Goal: Transaction & Acquisition: Purchase product/service

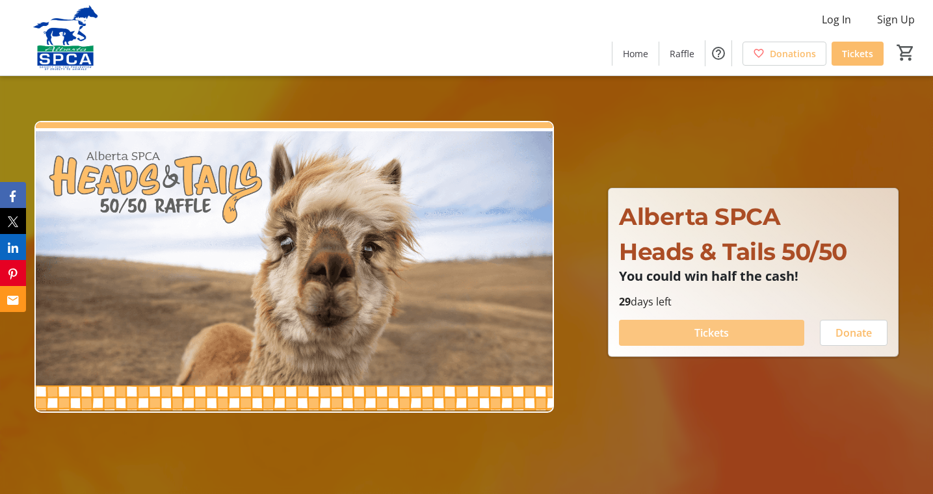
click at [706, 338] on span "Tickets" at bounding box center [711, 333] width 34 height 16
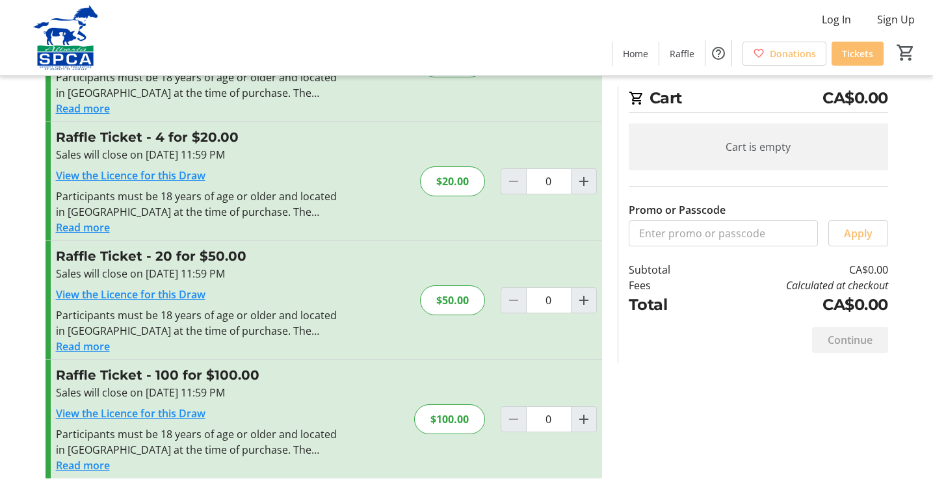
scroll to position [105, 0]
click at [588, 422] on mat-icon "Increment by one" at bounding box center [584, 419] width 16 height 16
type input "1"
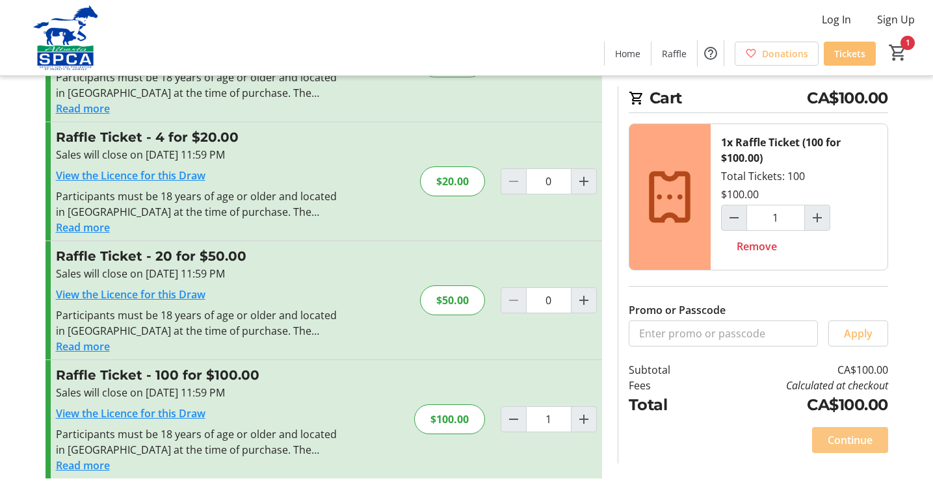
click at [854, 439] on span "Continue" at bounding box center [849, 440] width 45 height 16
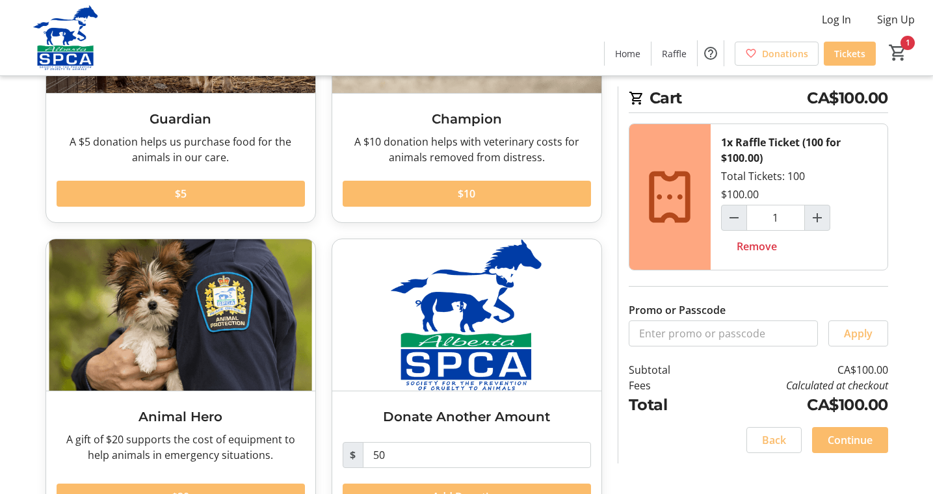
scroll to position [206, 0]
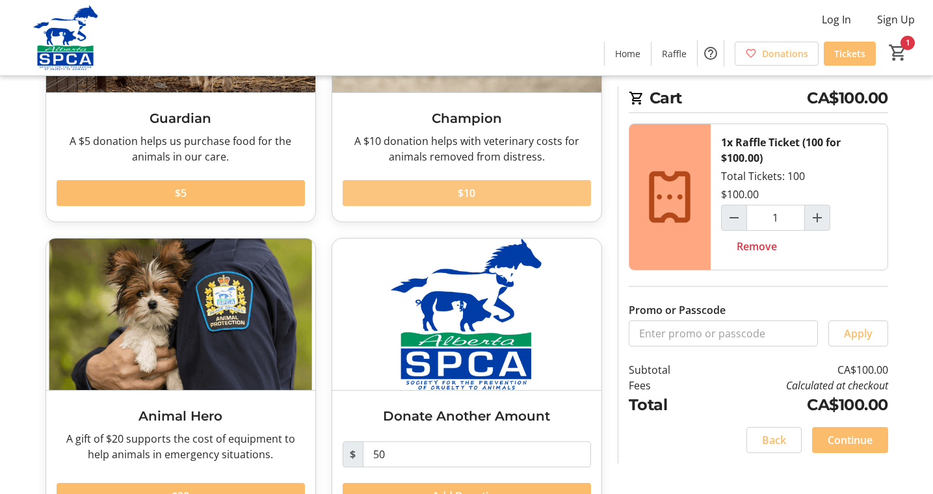
click at [506, 197] on span at bounding box center [466, 192] width 248 height 31
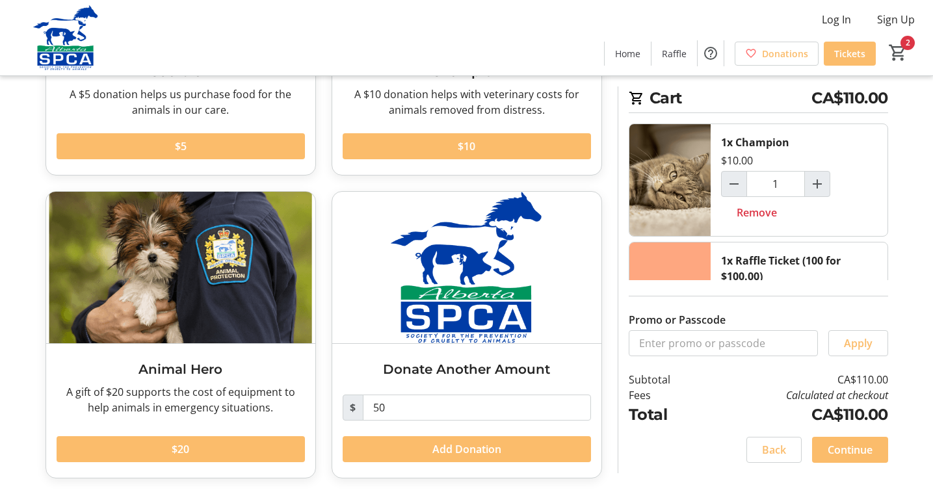
scroll to position [253, 0]
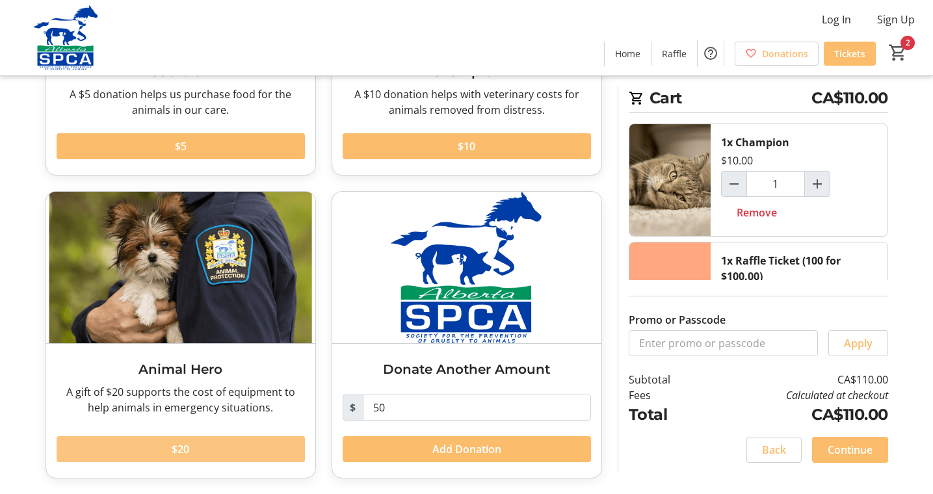
click at [224, 454] on span at bounding box center [181, 448] width 248 height 31
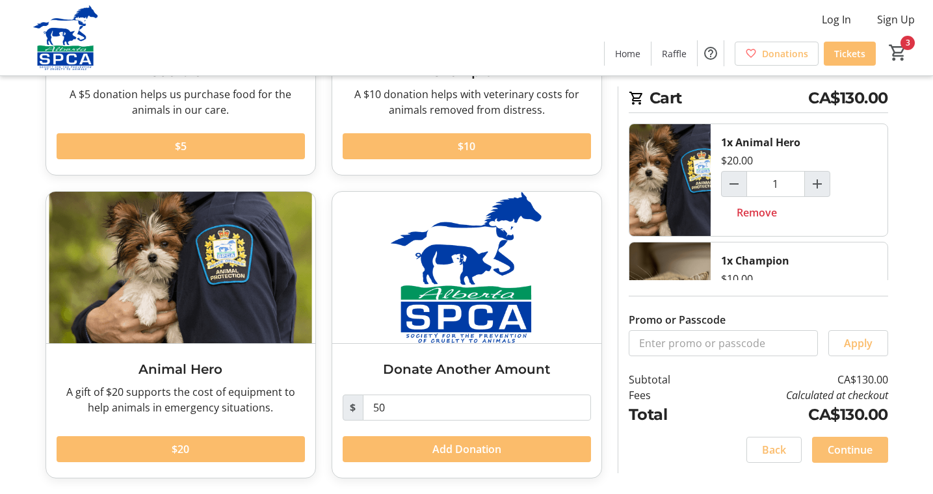
click at [849, 443] on span "Continue" at bounding box center [849, 450] width 45 height 16
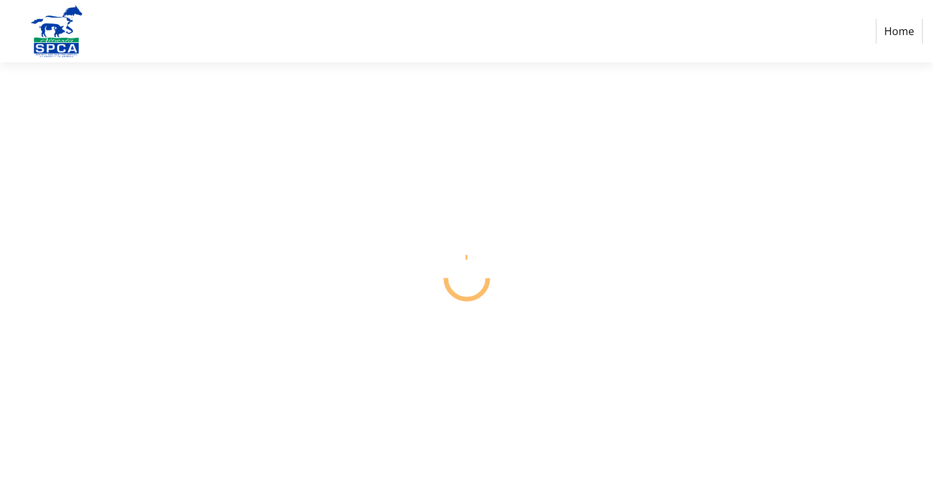
select select "CA"
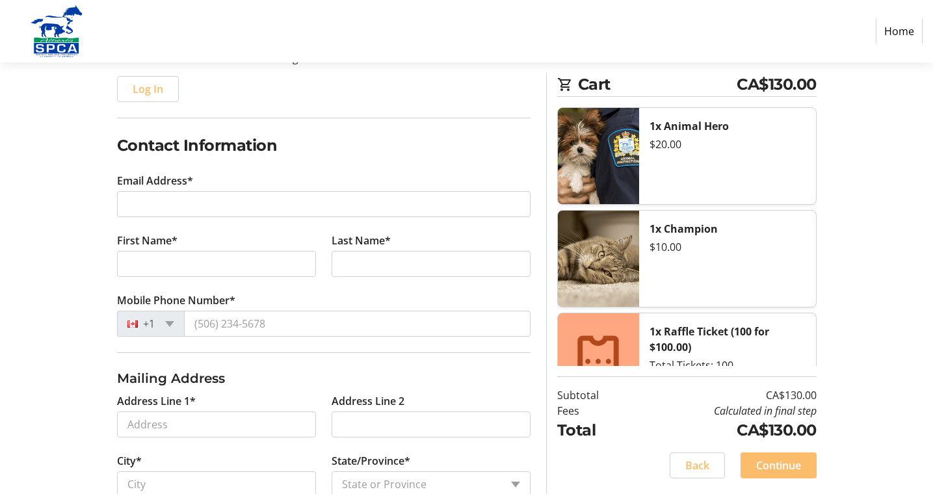
scroll to position [166, 0]
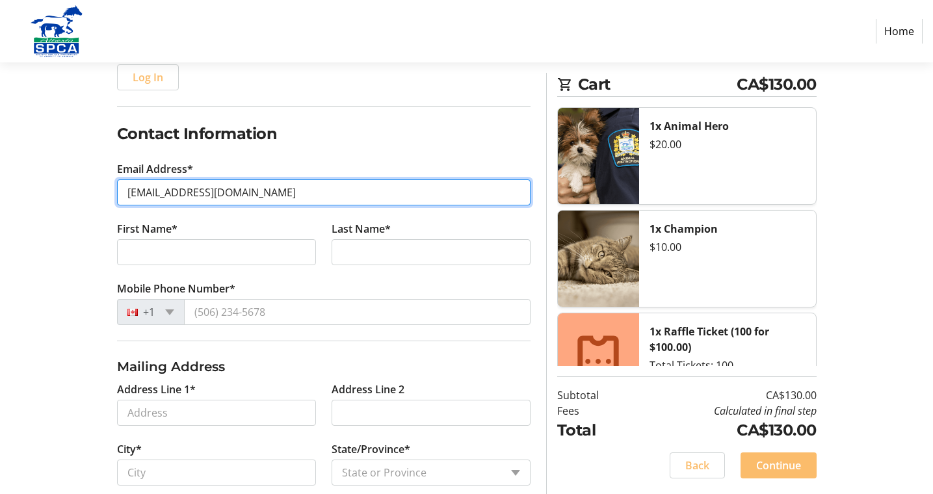
type input "[EMAIL_ADDRESS][DOMAIN_NAME]"
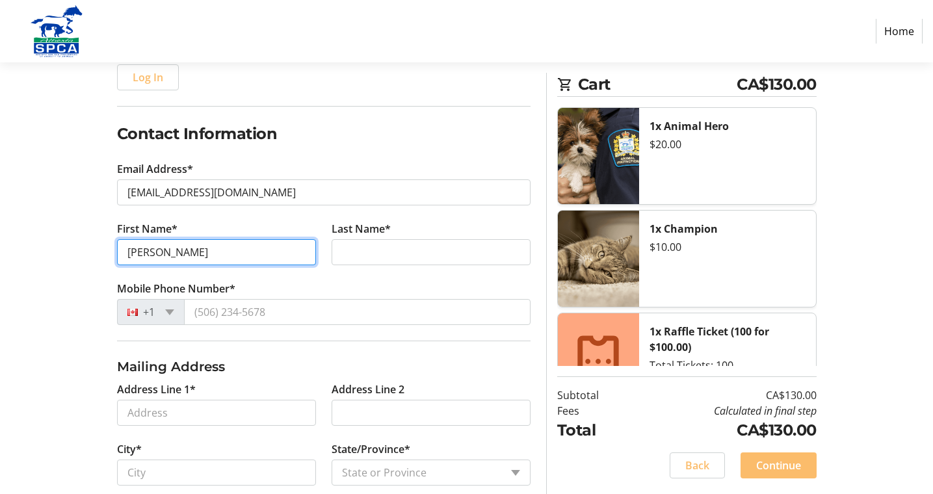
type input "[PERSON_NAME]"
type input "Faccenda"
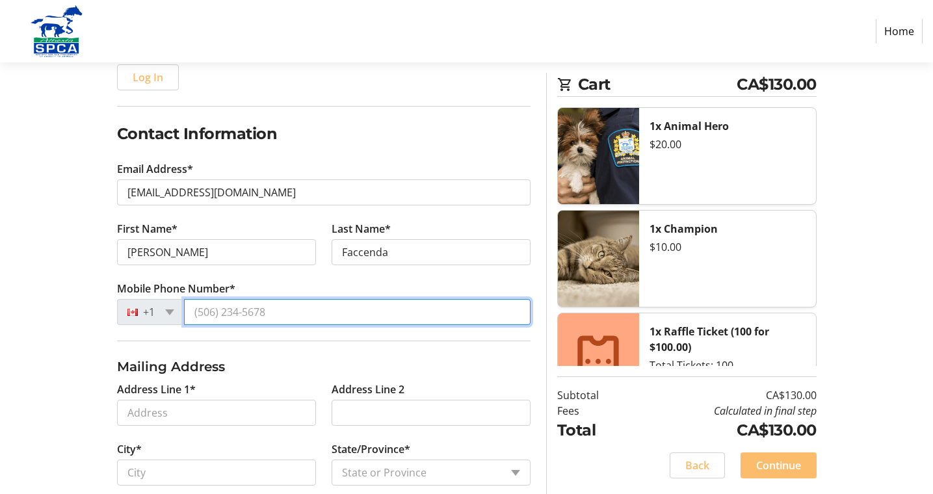
type input "[PHONE_NUMBER]"
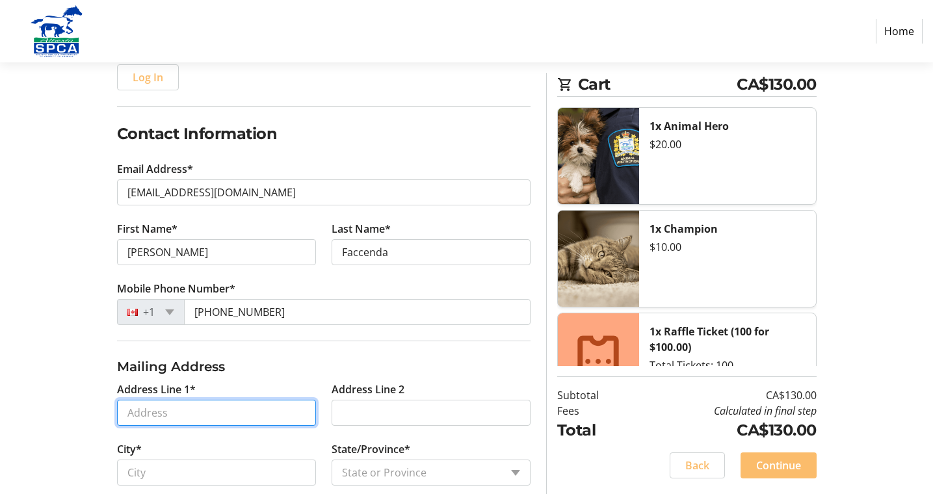
type input "[STREET_ADDRESS]"
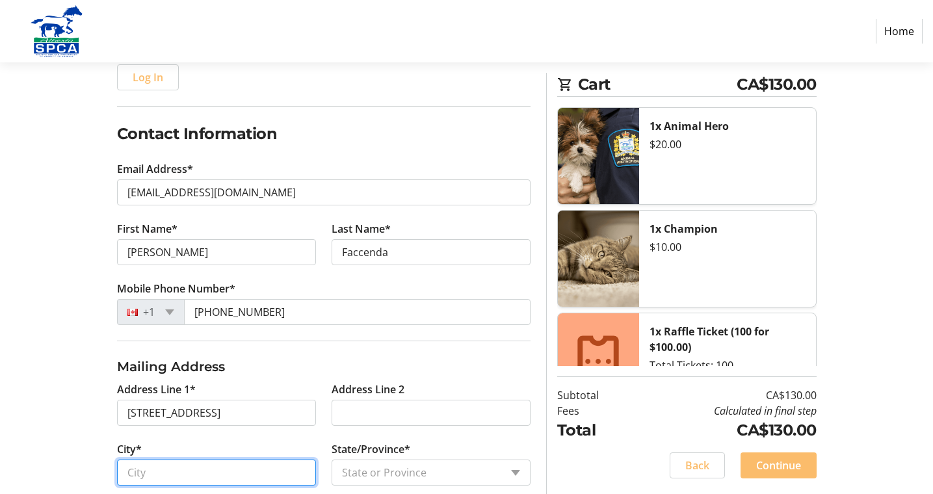
type input "[GEOGRAPHIC_DATA]"
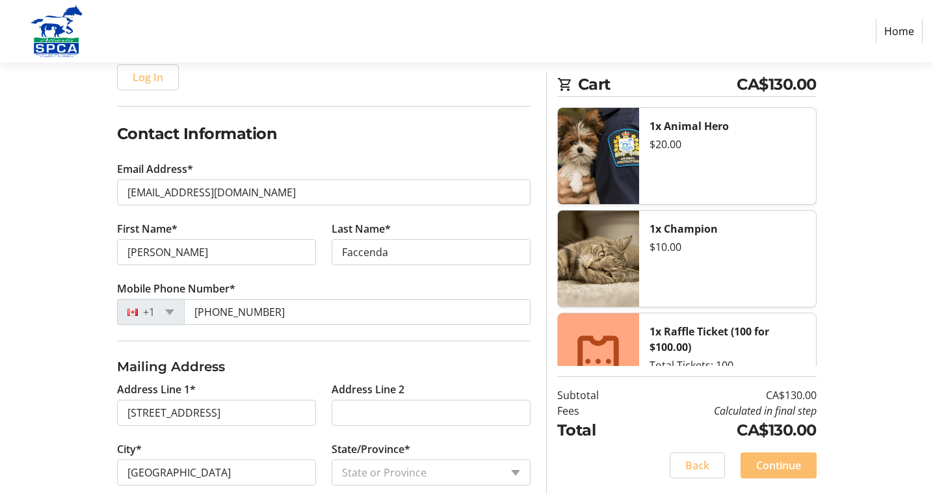
select select "AB"
type input "T6G 0S1"
type input "[PERSON_NAME]"
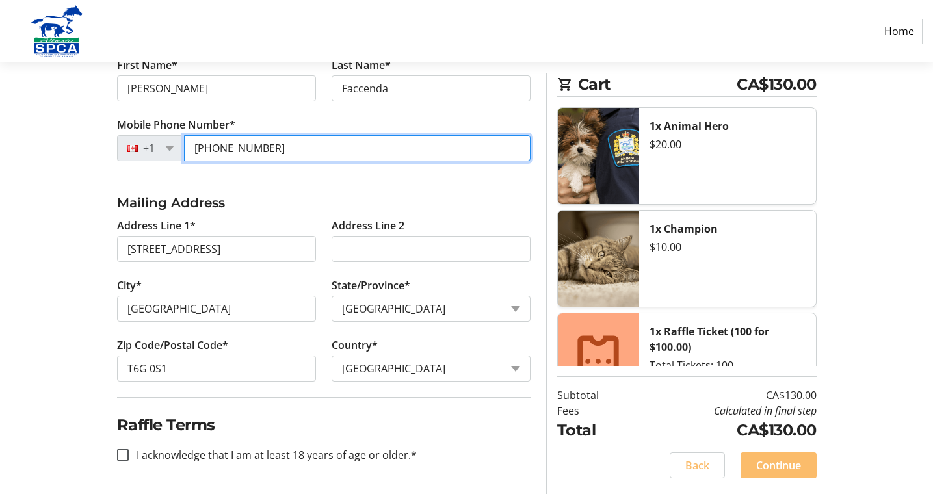
scroll to position [329, 0]
type input "[PHONE_NUMBER]"
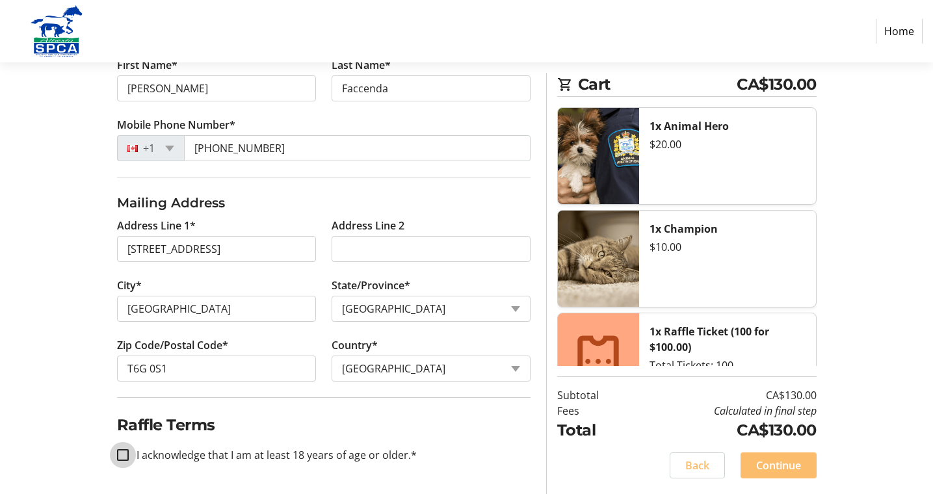
click at [125, 456] on input "I acknowledge that I am at least 18 years of age or older.*" at bounding box center [123, 455] width 12 height 12
checkbox input "true"
click at [794, 461] on span "Continue" at bounding box center [778, 465] width 45 height 16
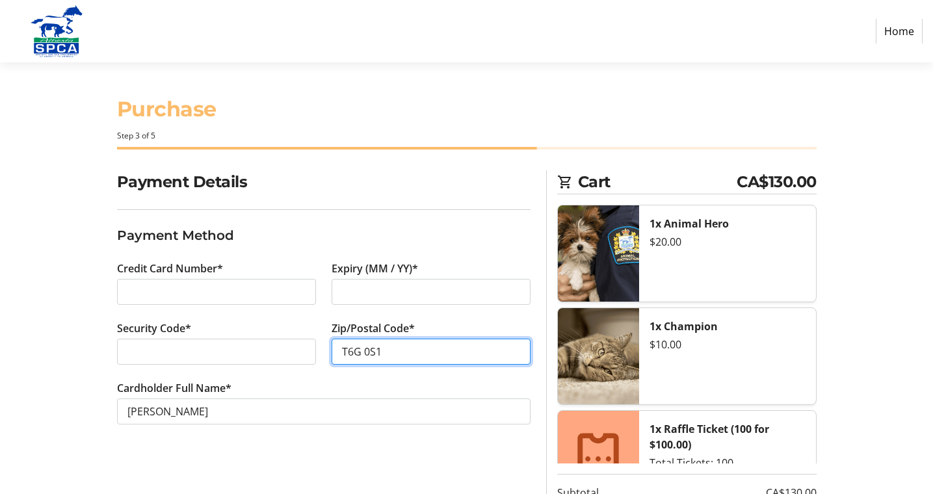
type input "T6G 0S1"
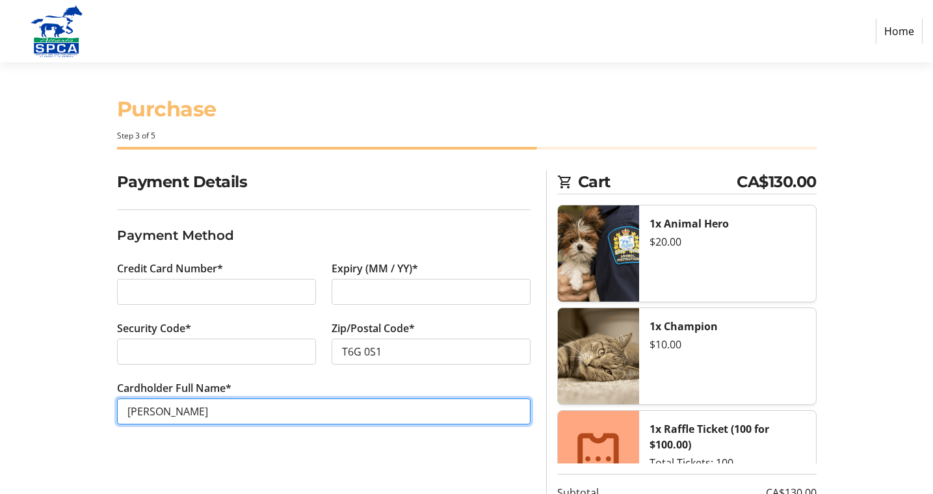
click at [174, 410] on input "[PERSON_NAME]" at bounding box center [323, 411] width 413 height 26
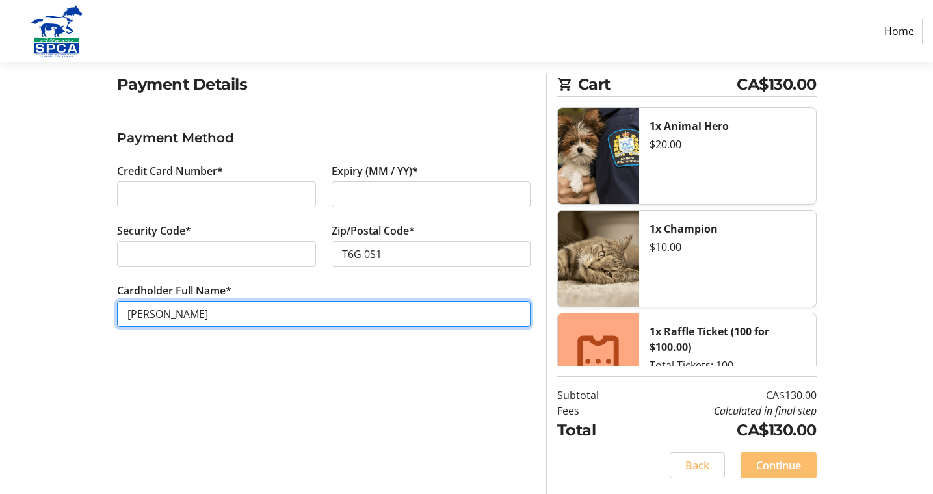
scroll to position [97, 0]
type input "[PERSON_NAME]"
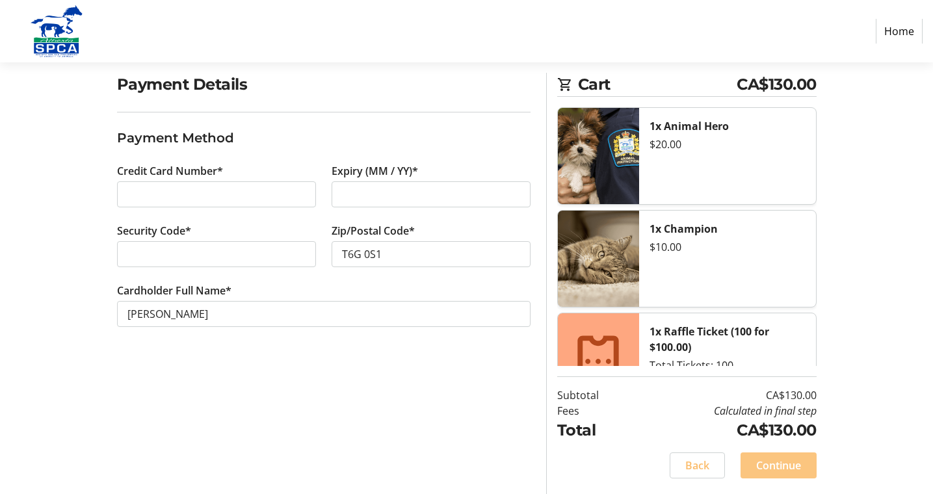
click at [774, 462] on span "Continue" at bounding box center [778, 465] width 45 height 16
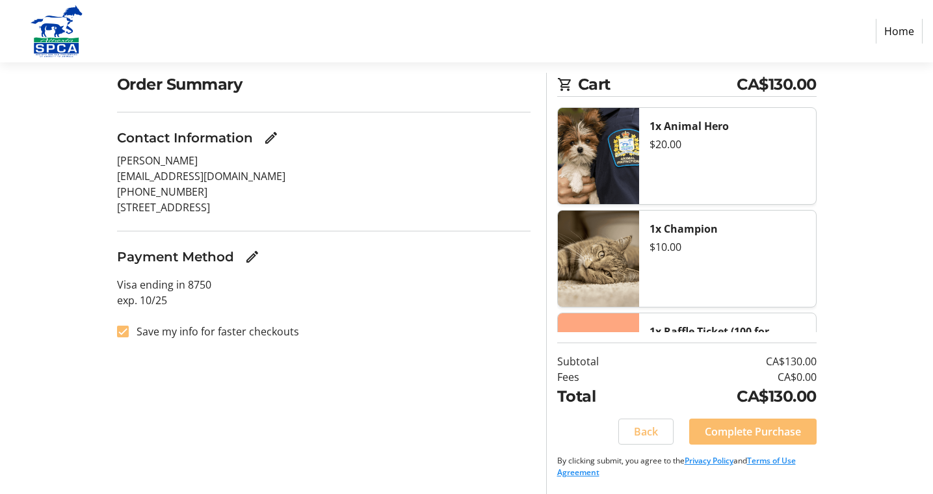
scroll to position [97, 0]
